Goal: Task Accomplishment & Management: Manage account settings

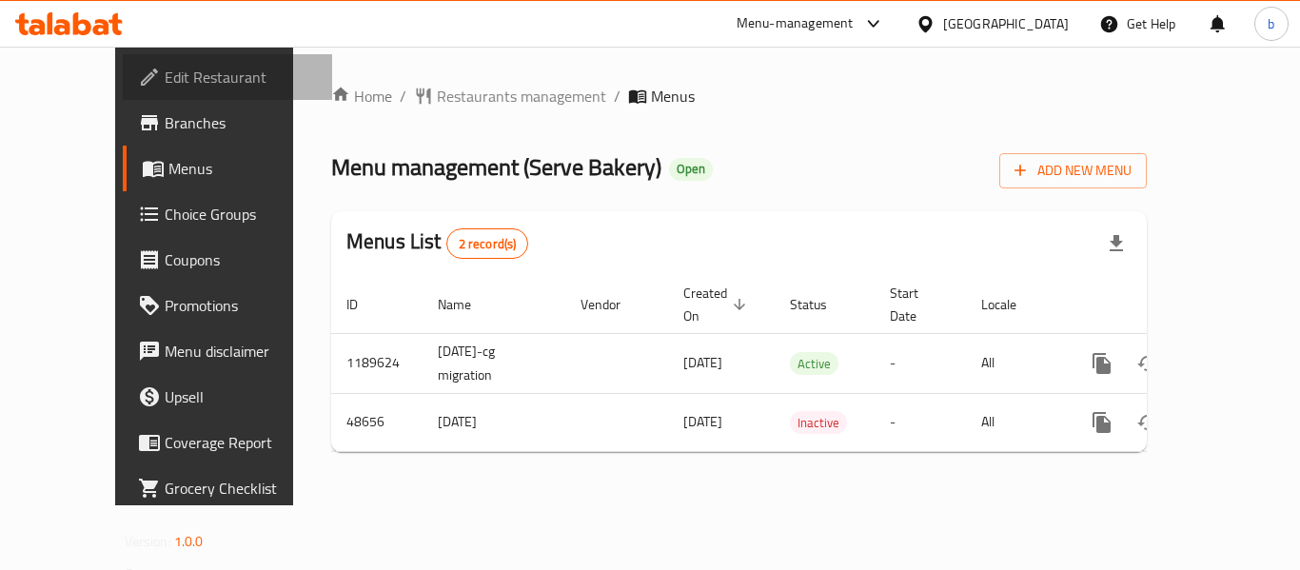
click at [165, 77] on span "Edit Restaurant" at bounding box center [241, 77] width 152 height 23
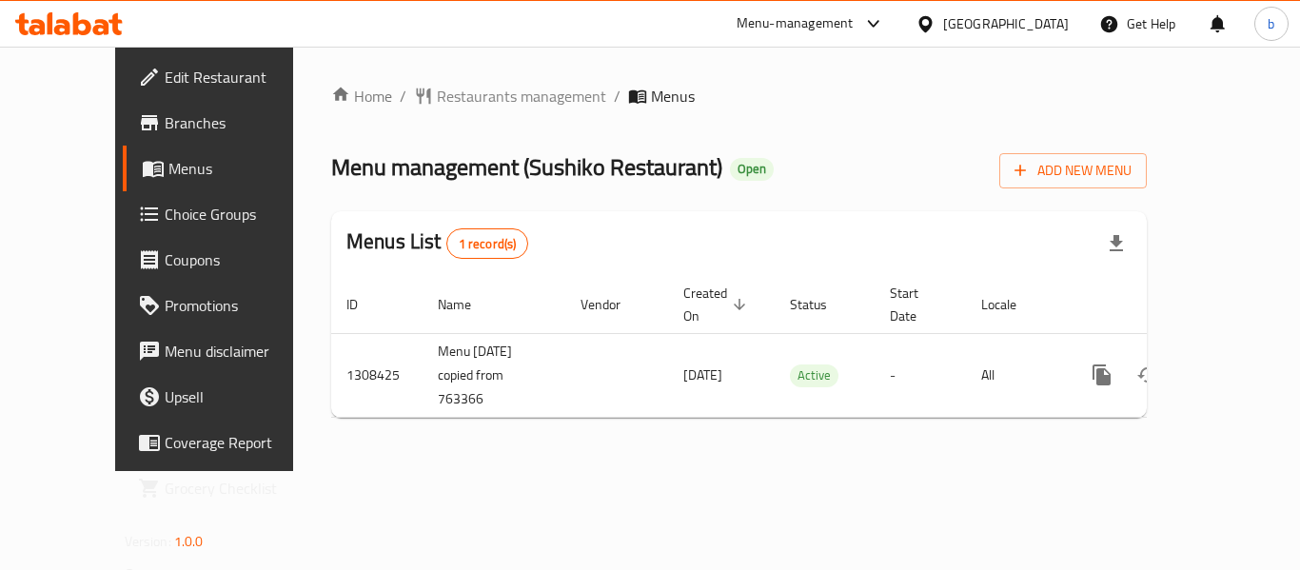
click at [165, 216] on span "Choice Groups" at bounding box center [241, 214] width 152 height 23
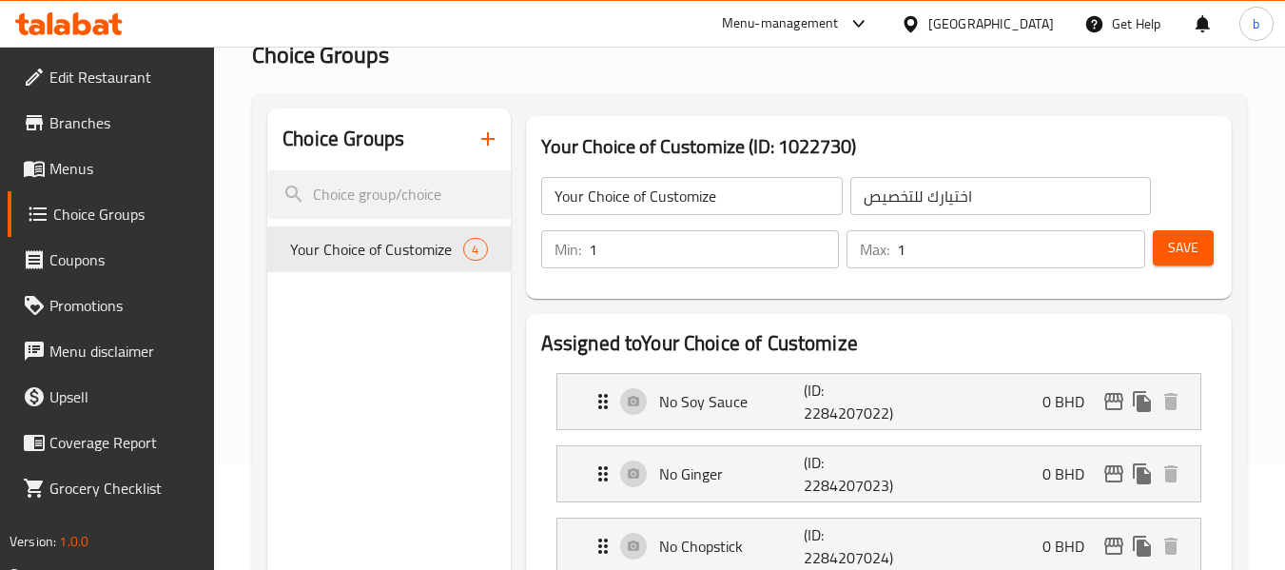
scroll to position [95, 0]
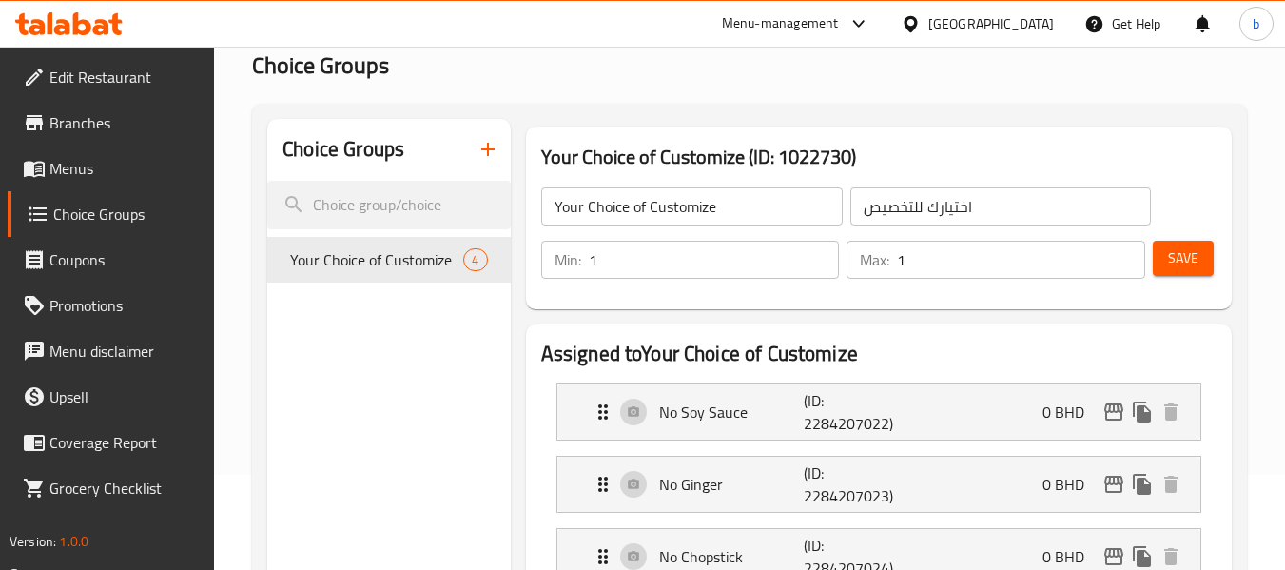
click at [97, 14] on icon at bounding box center [68, 23] width 107 height 23
